Goal: Transaction & Acquisition: Download file/media

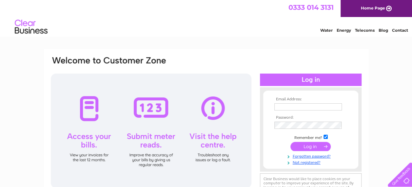
type input "enquiries@ewartpark.co.uk"
click at [319, 146] on input "submit" at bounding box center [310, 146] width 40 height 9
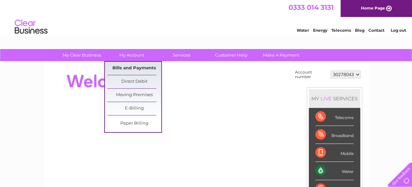
click at [144, 68] on link "Bills and Payments" at bounding box center [134, 68] width 54 height 13
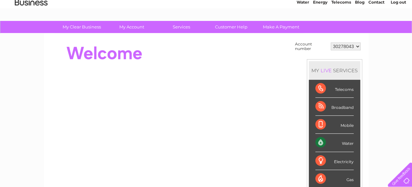
scroll to position [66, 0]
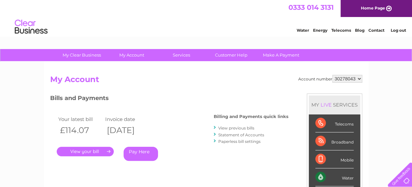
click at [85, 150] on link "." at bounding box center [85, 152] width 57 height 10
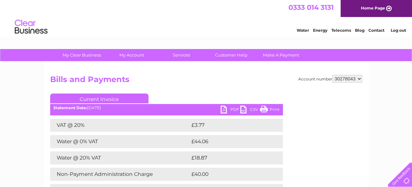
click at [233, 110] on link "PDF" at bounding box center [231, 111] width 20 height 10
